Goal: Task Accomplishment & Management: Use online tool/utility

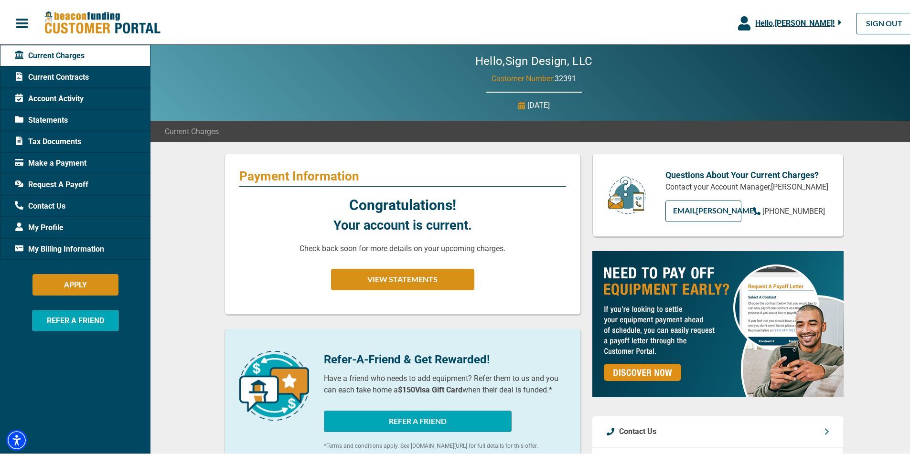
click at [77, 182] on span "Request A Payoff" at bounding box center [52, 182] width 74 height 11
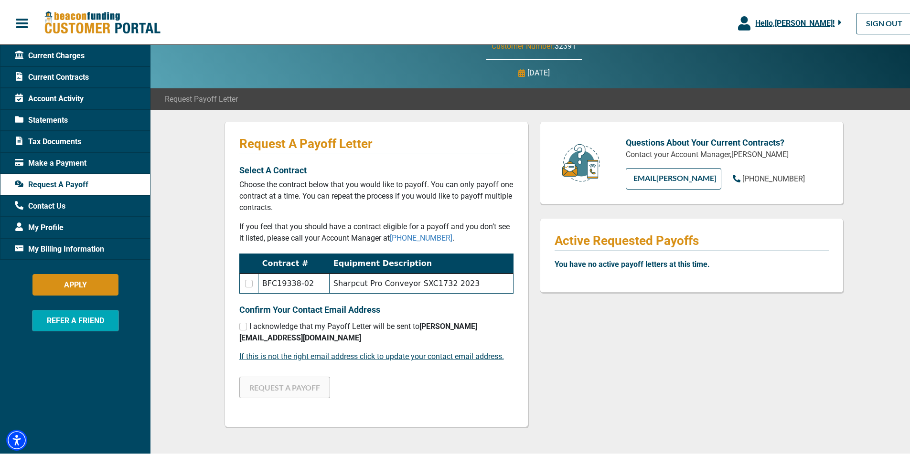
scroll to position [48, 0]
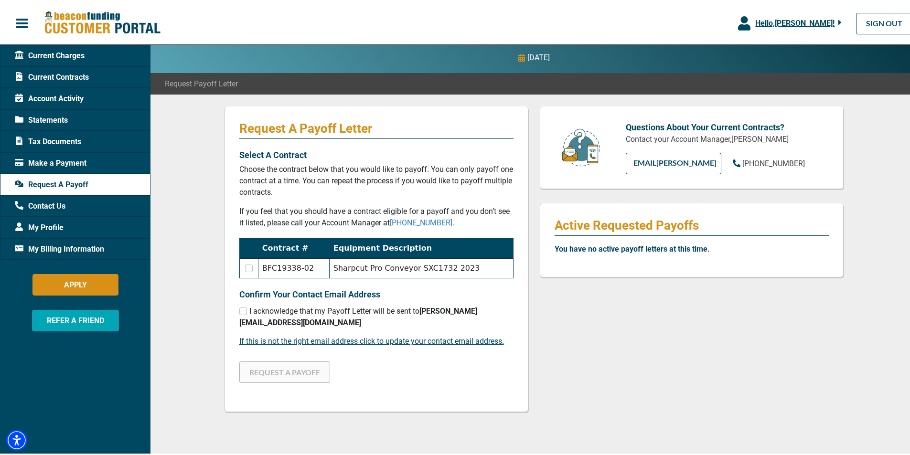
click at [242, 263] on td at bounding box center [248, 266] width 19 height 20
click at [245, 266] on input "checkbox" at bounding box center [249, 267] width 8 height 8
checkbox input "true"
click at [242, 309] on input "checkbox" at bounding box center [243, 310] width 8 height 8
checkbox input "true"
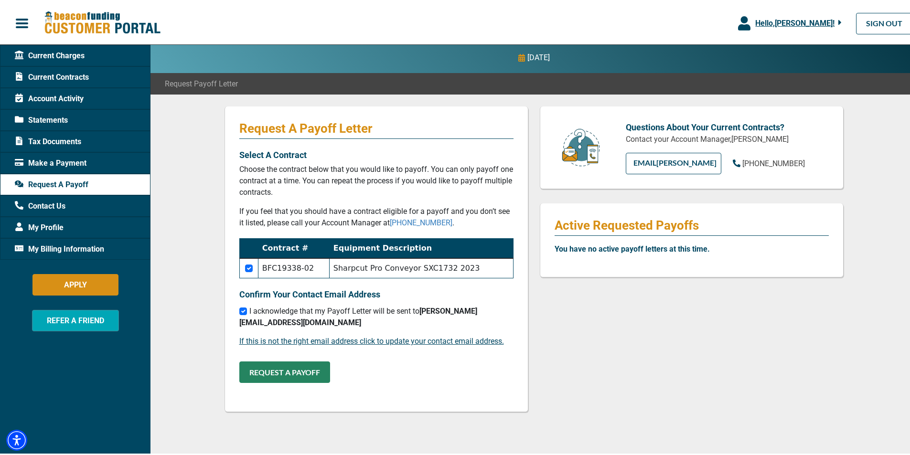
click at [277, 375] on button "REQUEST A PAYOFF" at bounding box center [284, 370] width 91 height 21
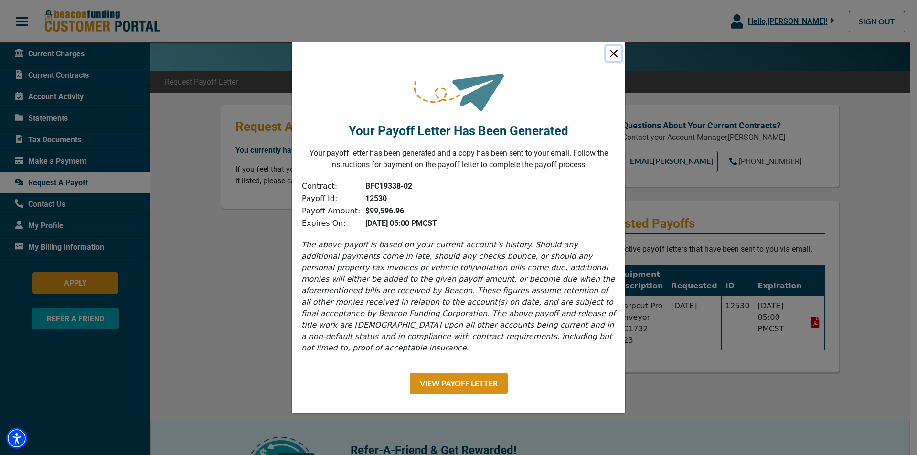
click at [619, 59] on button "Close" at bounding box center [613, 53] width 15 height 15
